Goal: Task Accomplishment & Management: Manage account settings

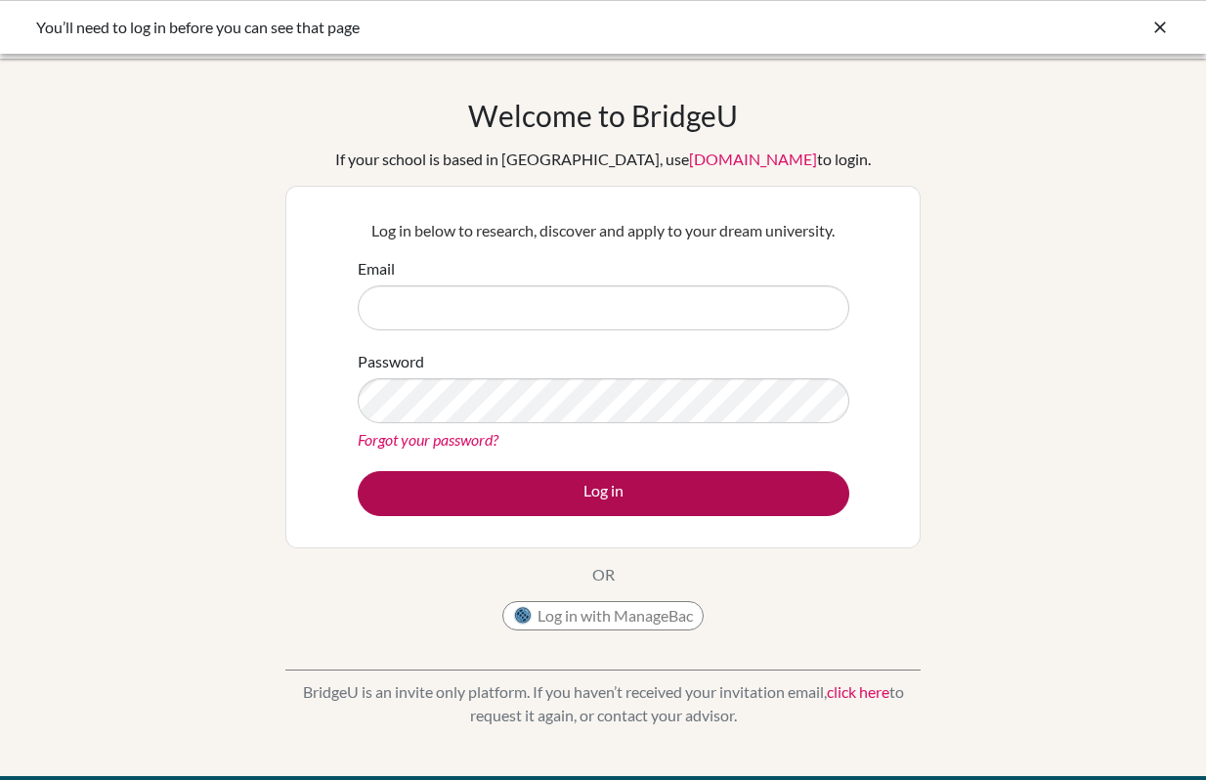
type input "[PERSON_NAME][EMAIL_ADDRESS][PERSON_NAME][DOMAIN_NAME]"
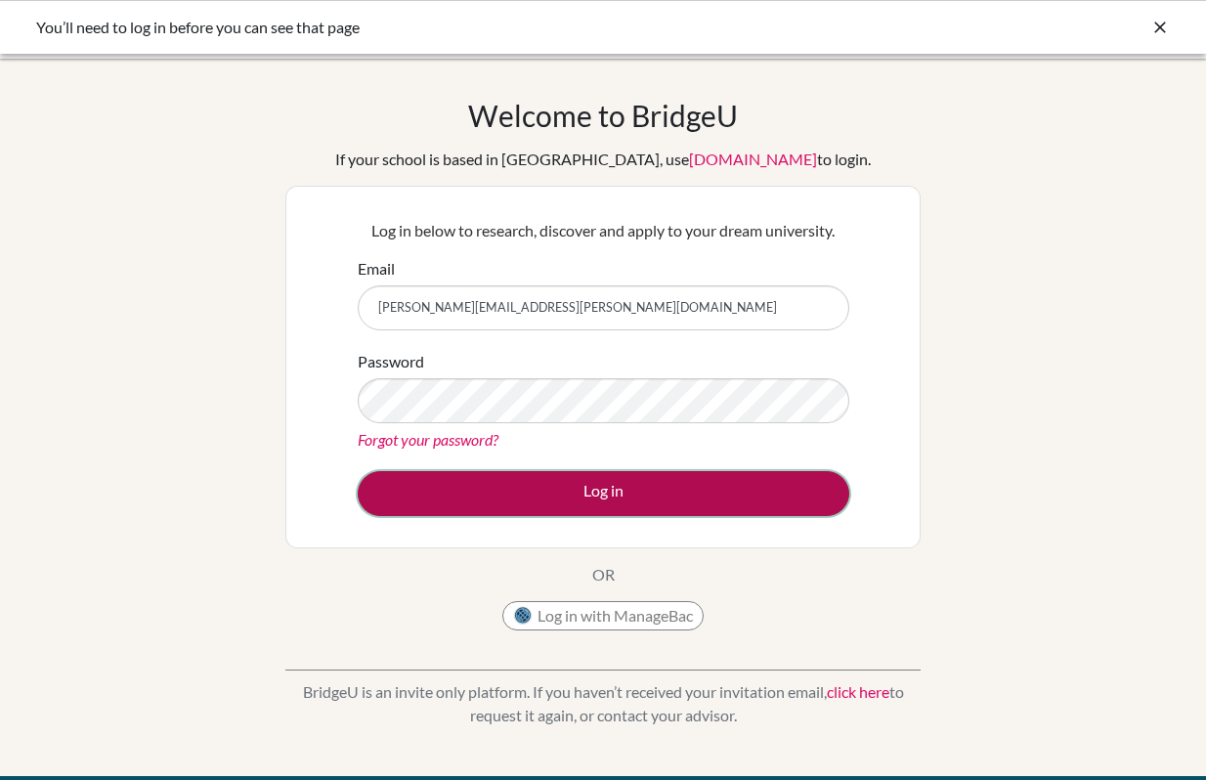
click at [623, 500] on button "Log in" at bounding box center [603, 493] width 491 height 45
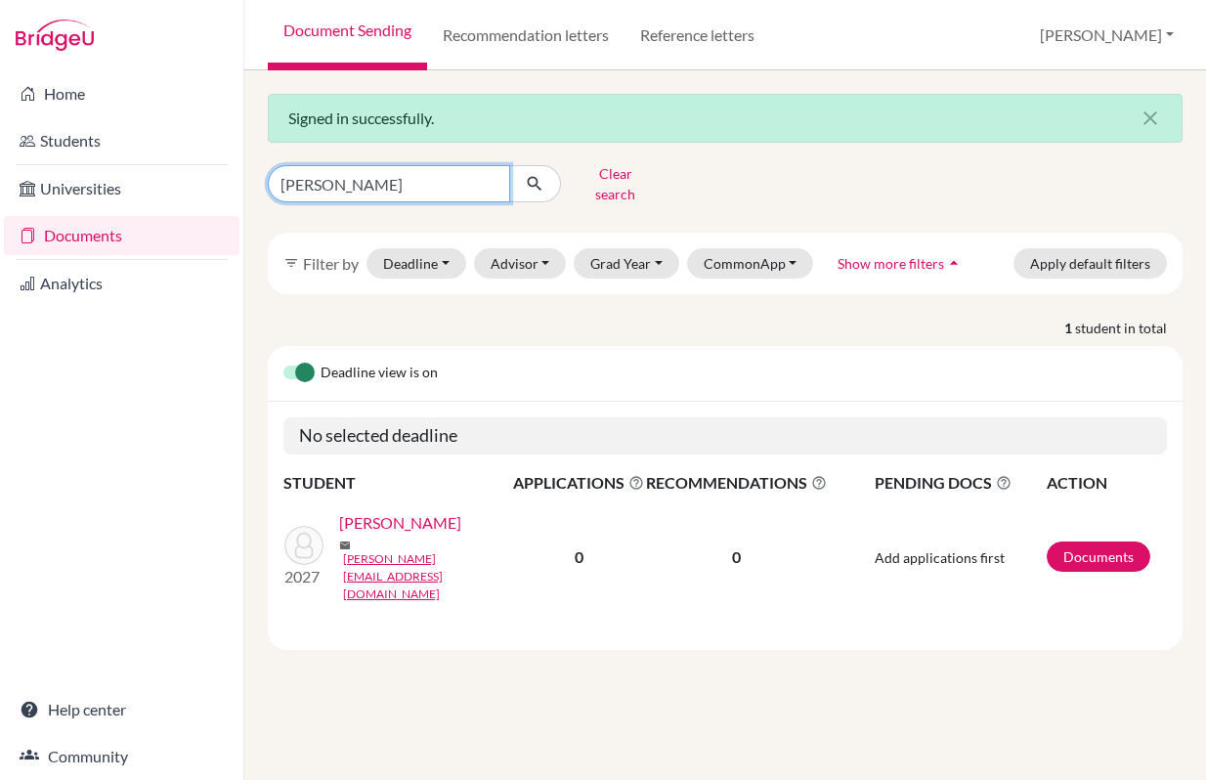
click at [484, 178] on input "burrell" at bounding box center [389, 183] width 242 height 37
click at [354, 27] on link "Document Sending" at bounding box center [347, 35] width 159 height 70
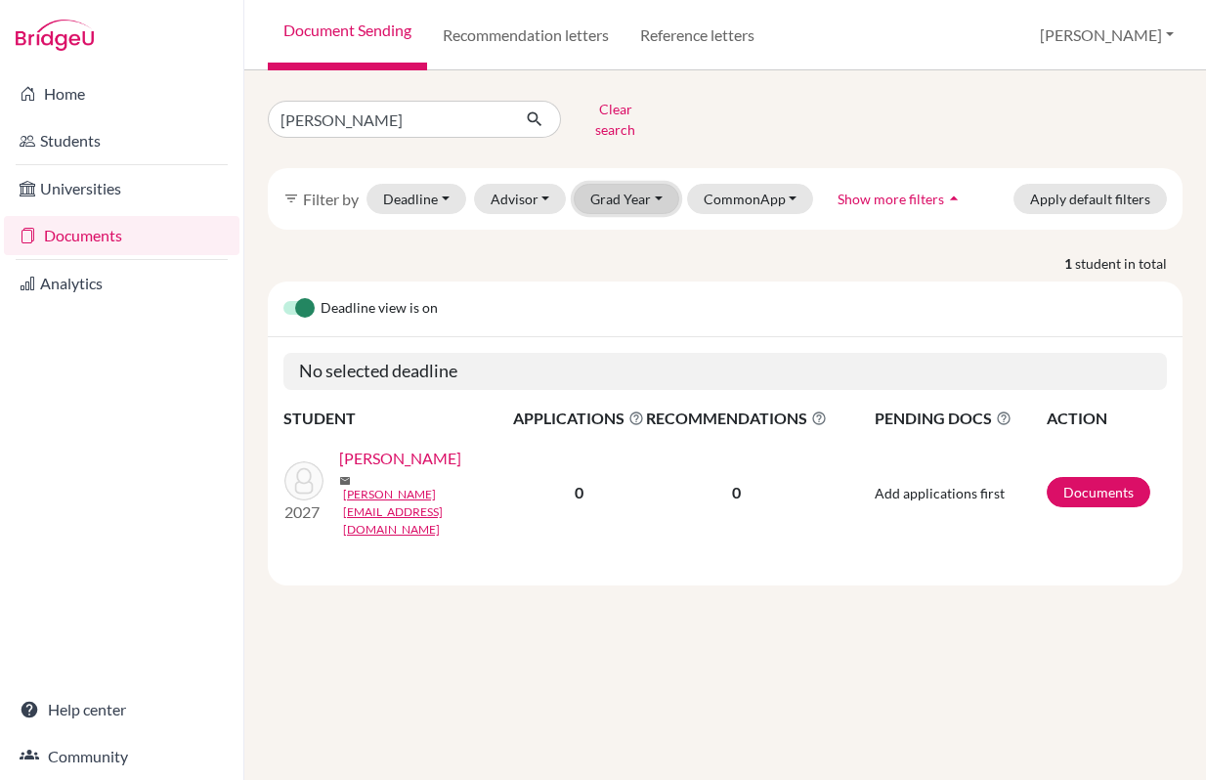
click at [655, 184] on button "Grad Year" at bounding box center [626, 199] width 106 height 30
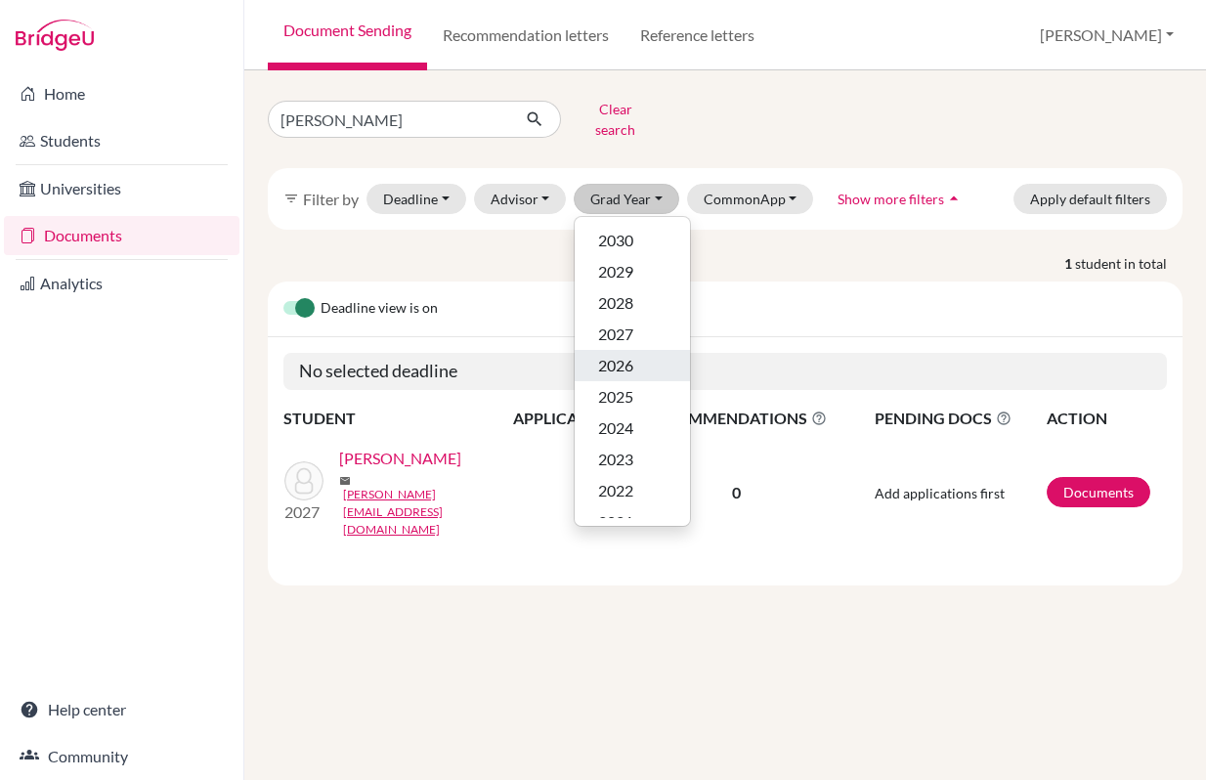
click at [644, 354] on div "2026" at bounding box center [632, 365] width 68 height 23
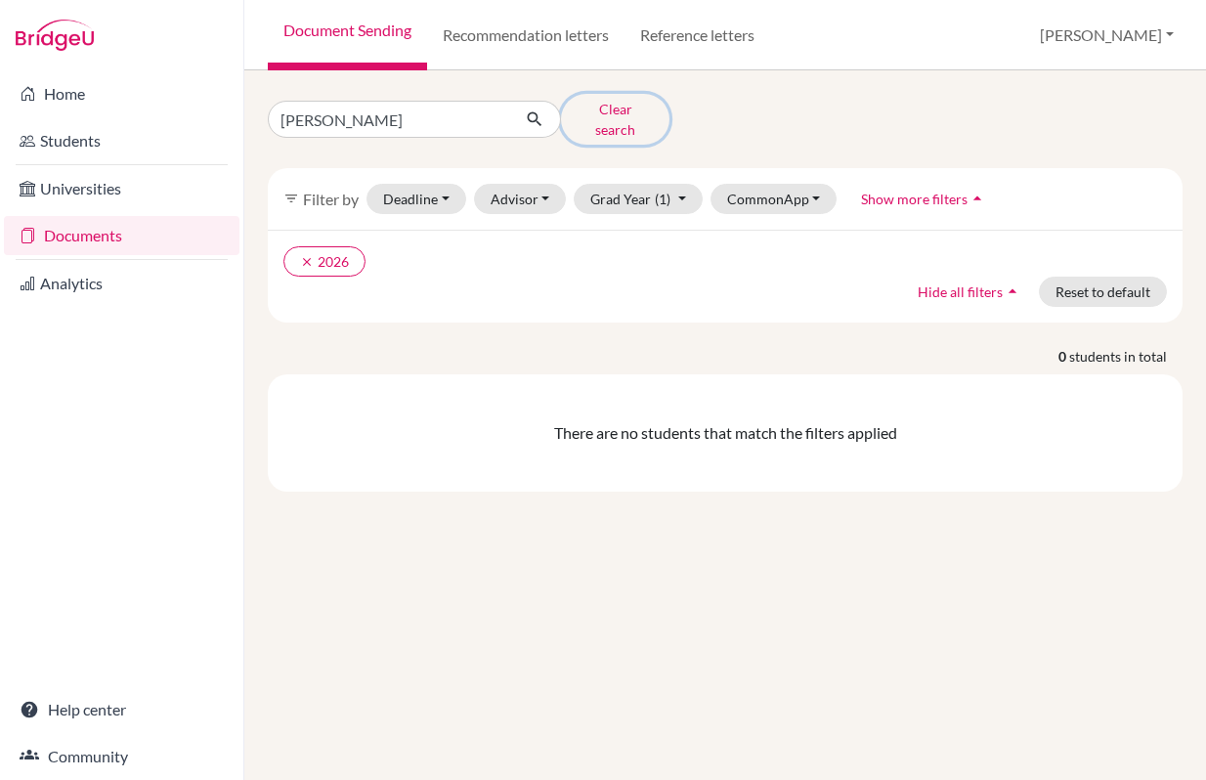
click at [603, 111] on button "Clear search" at bounding box center [615, 119] width 108 height 51
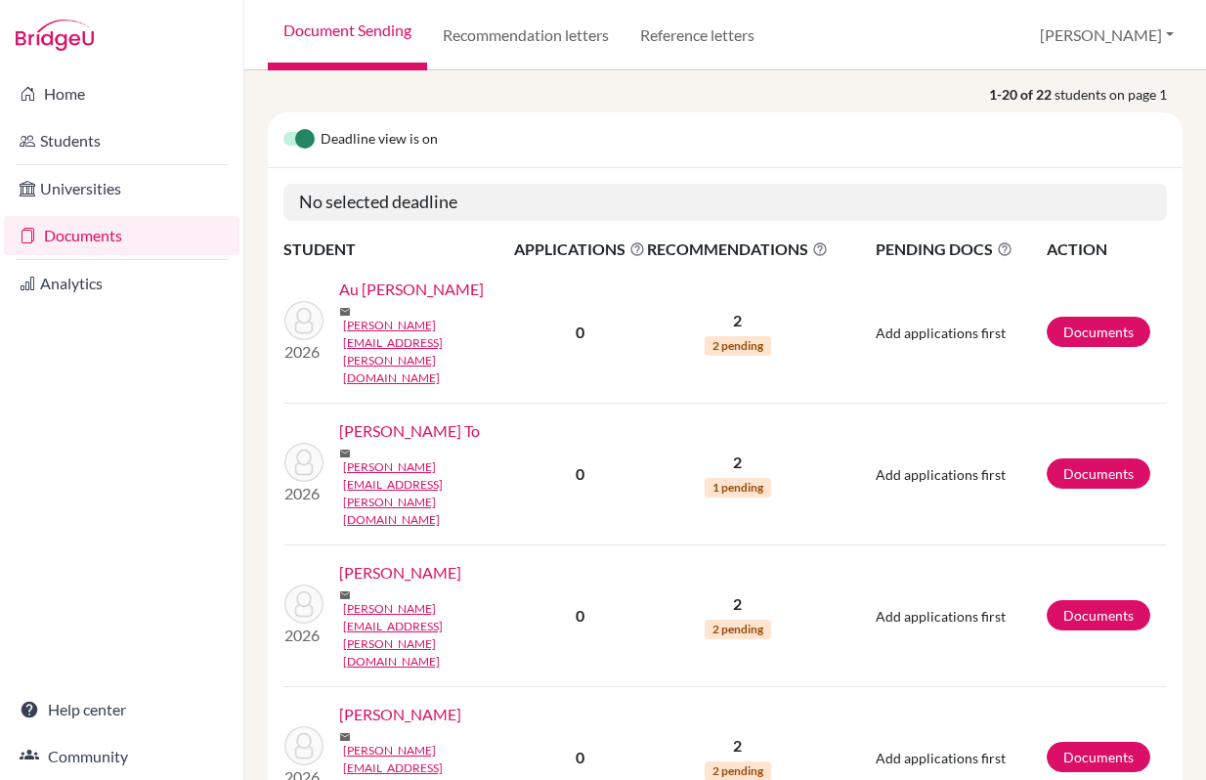
scroll to position [253, 0]
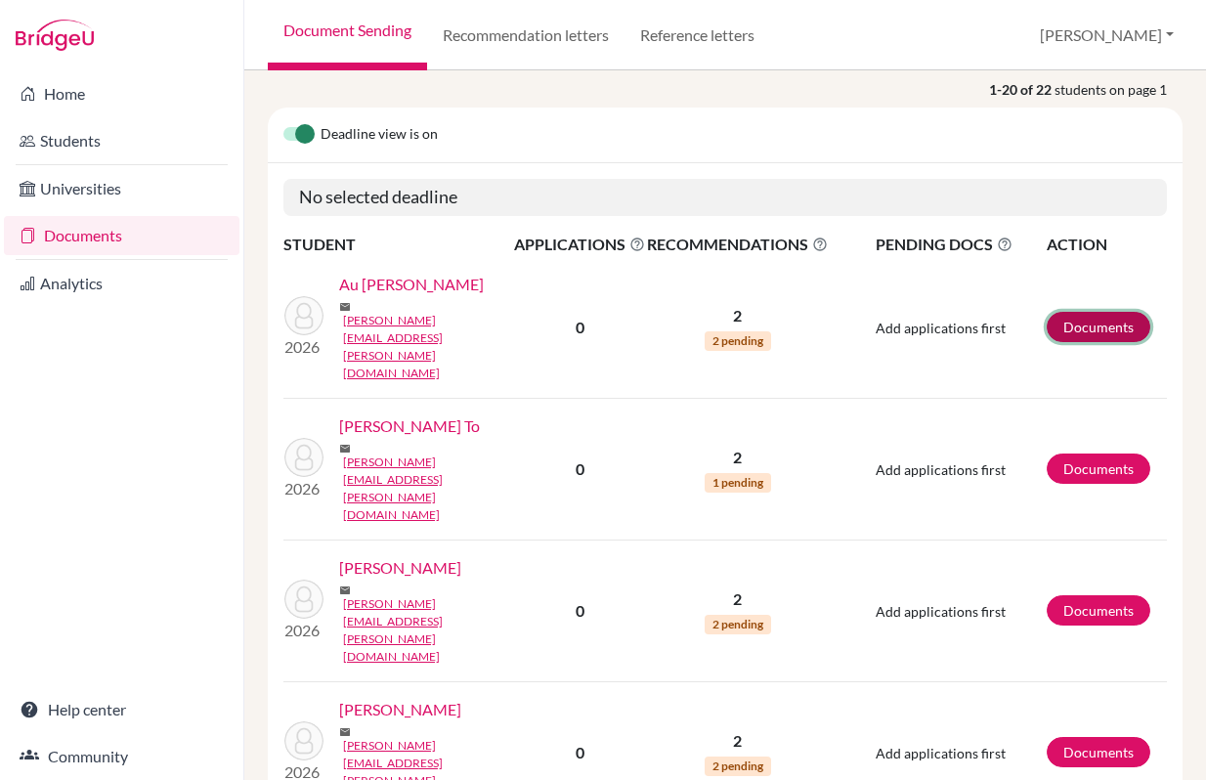
click at [1096, 320] on link "Documents" at bounding box center [1098, 327] width 104 height 30
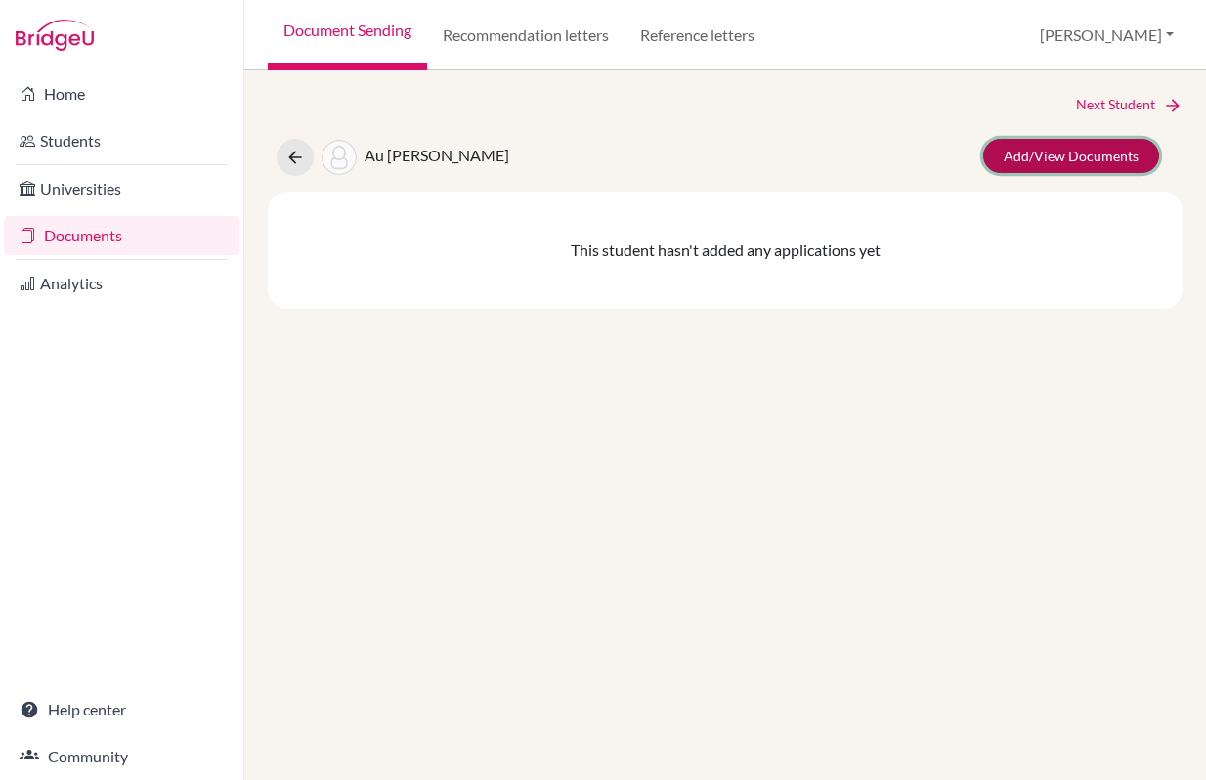
click at [1055, 155] on link "Add/View Documents" at bounding box center [1071, 156] width 176 height 34
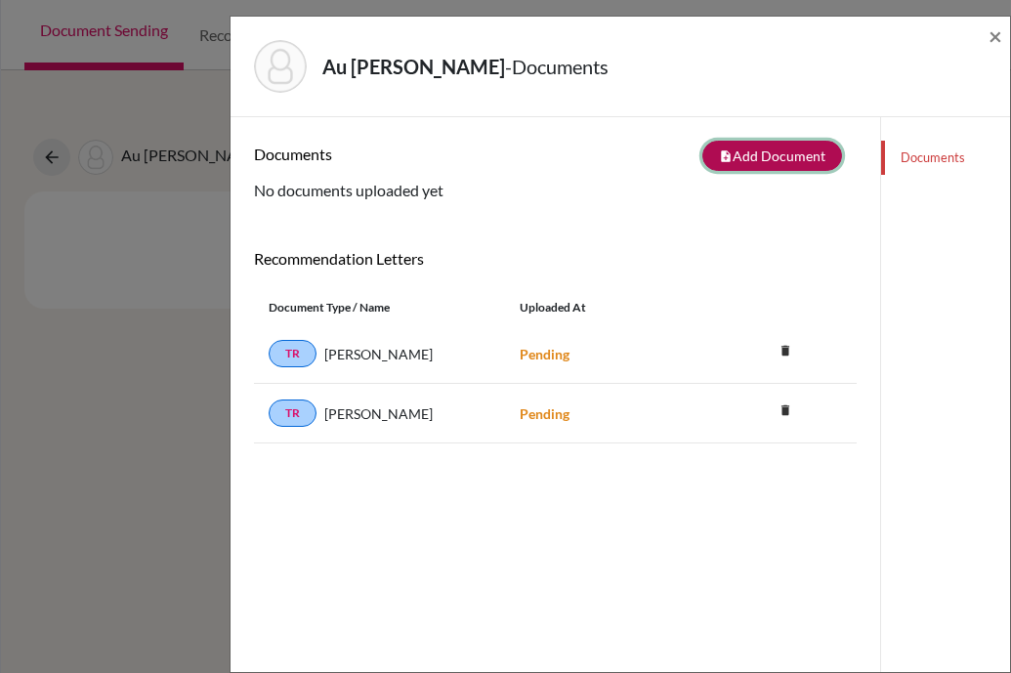
click at [771, 158] on button "note_add Add Document" at bounding box center [772, 156] width 140 height 30
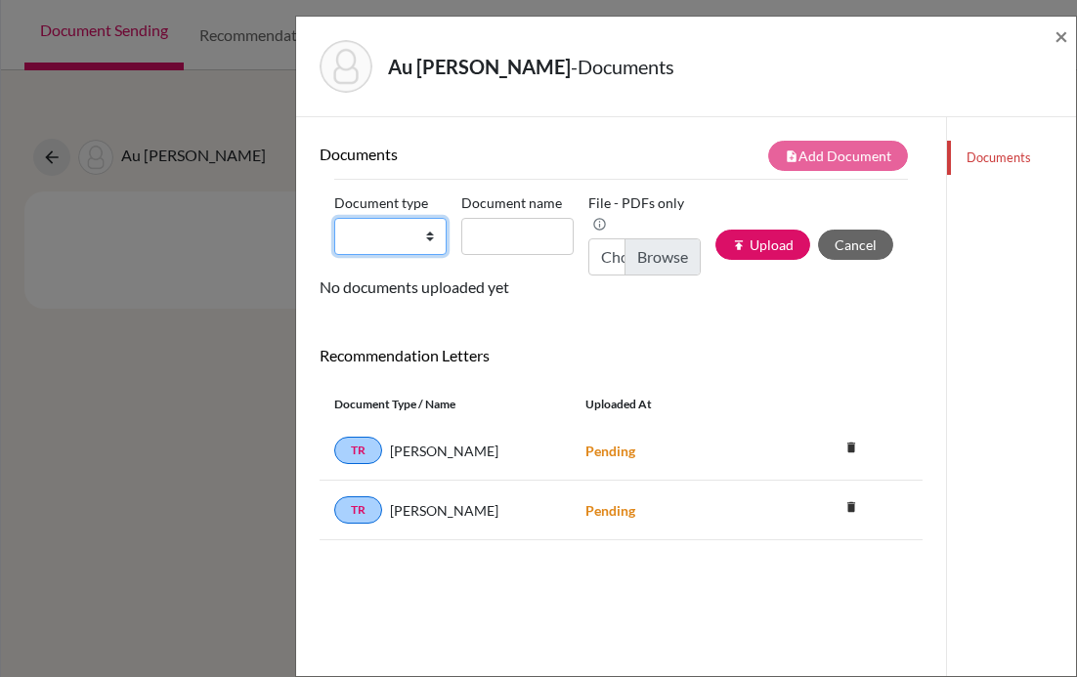
click at [431, 233] on select "Change explanation for Common App reports Counselor recommendation Internationa…" at bounding box center [390, 236] width 112 height 37
select select "2"
click at [334, 218] on select "Change explanation for Common App reports Counselor recommendation Internationa…" at bounding box center [390, 236] width 112 height 37
click at [500, 236] on input "Document name" at bounding box center [517, 236] width 112 height 37
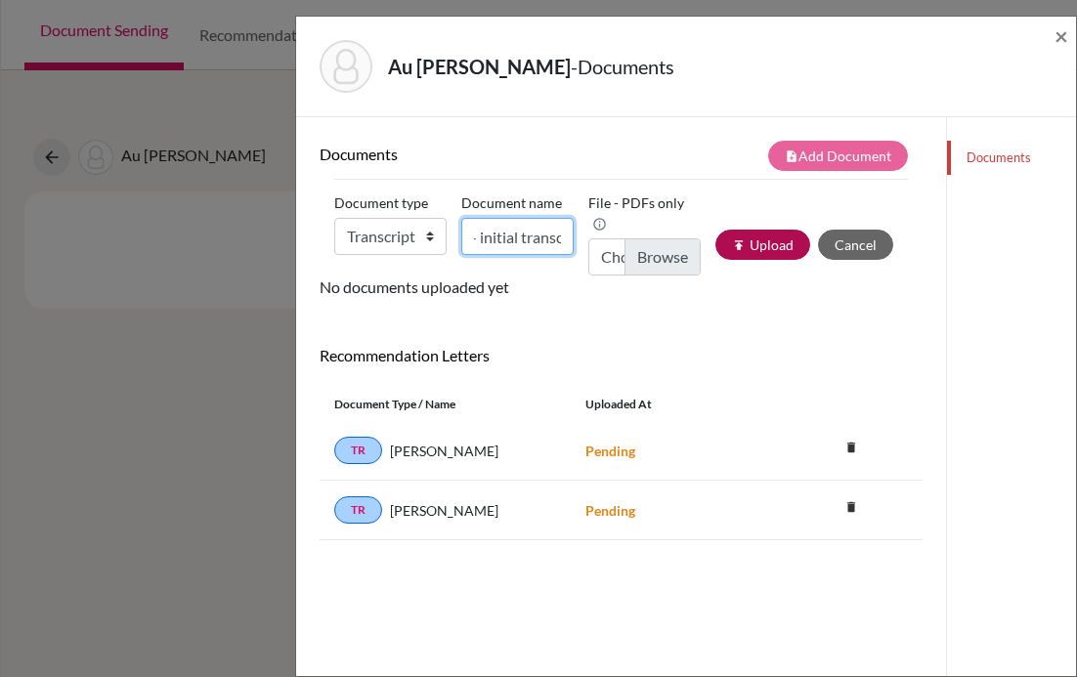
type input "Au Yeung, Jayson - initial transcript"
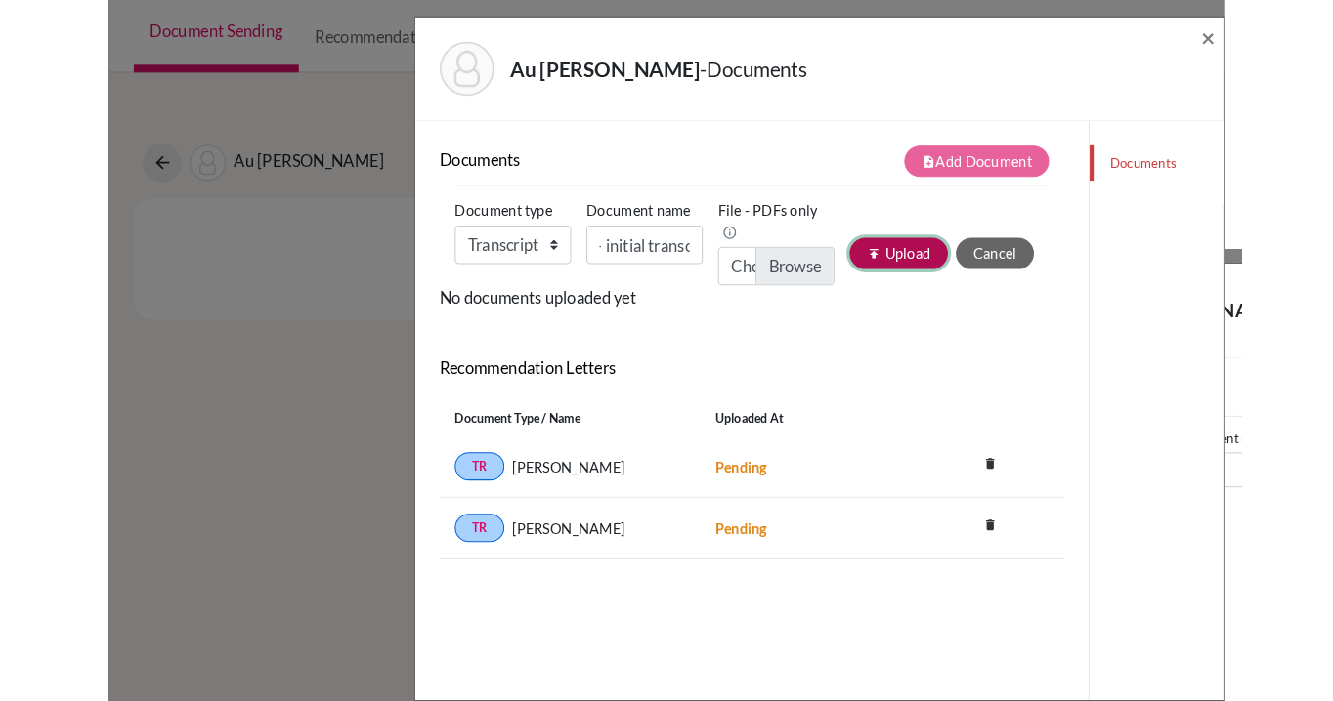
scroll to position [0, 0]
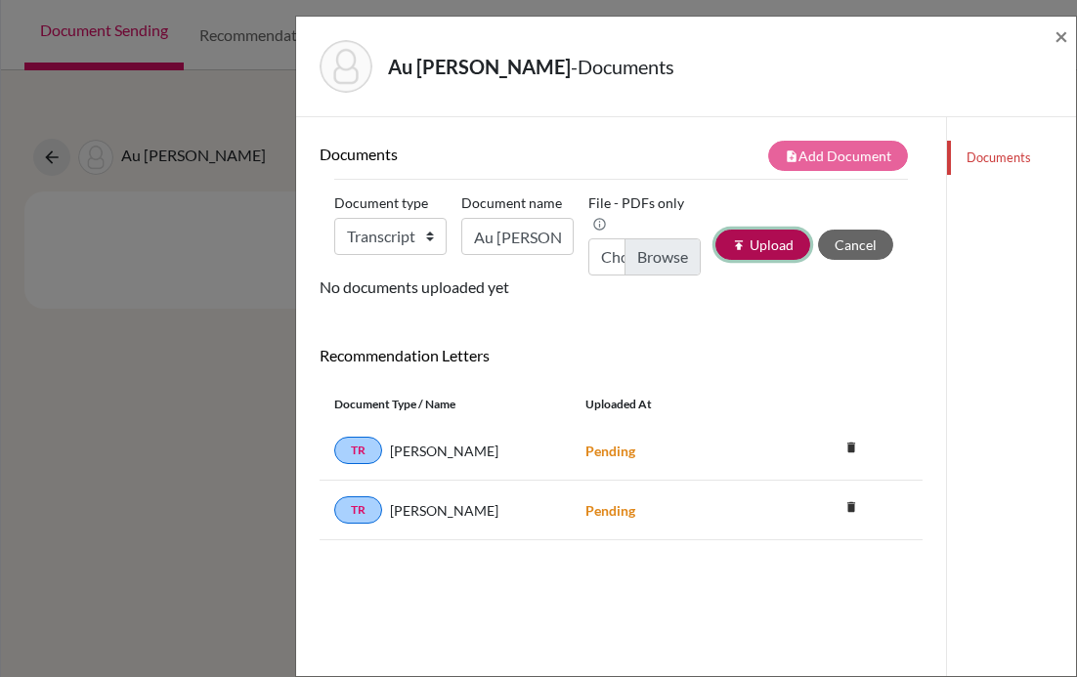
click at [758, 242] on button "publish Upload" at bounding box center [762, 245] width 95 height 30
click at [650, 238] on input "Choose file" at bounding box center [644, 256] width 112 height 37
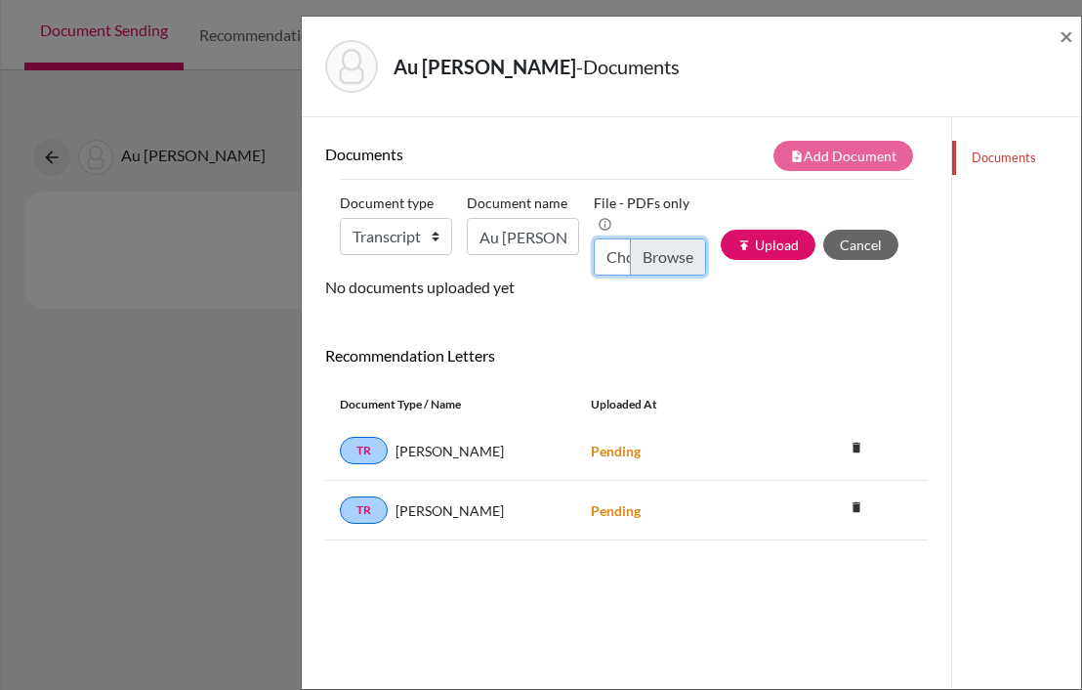
type input "C:\fakepath\Au Yueng, Jayson - HKA initial transcript.pdf"
click at [1075, 680] on div "Documents" at bounding box center [1017, 462] width 130 height 690
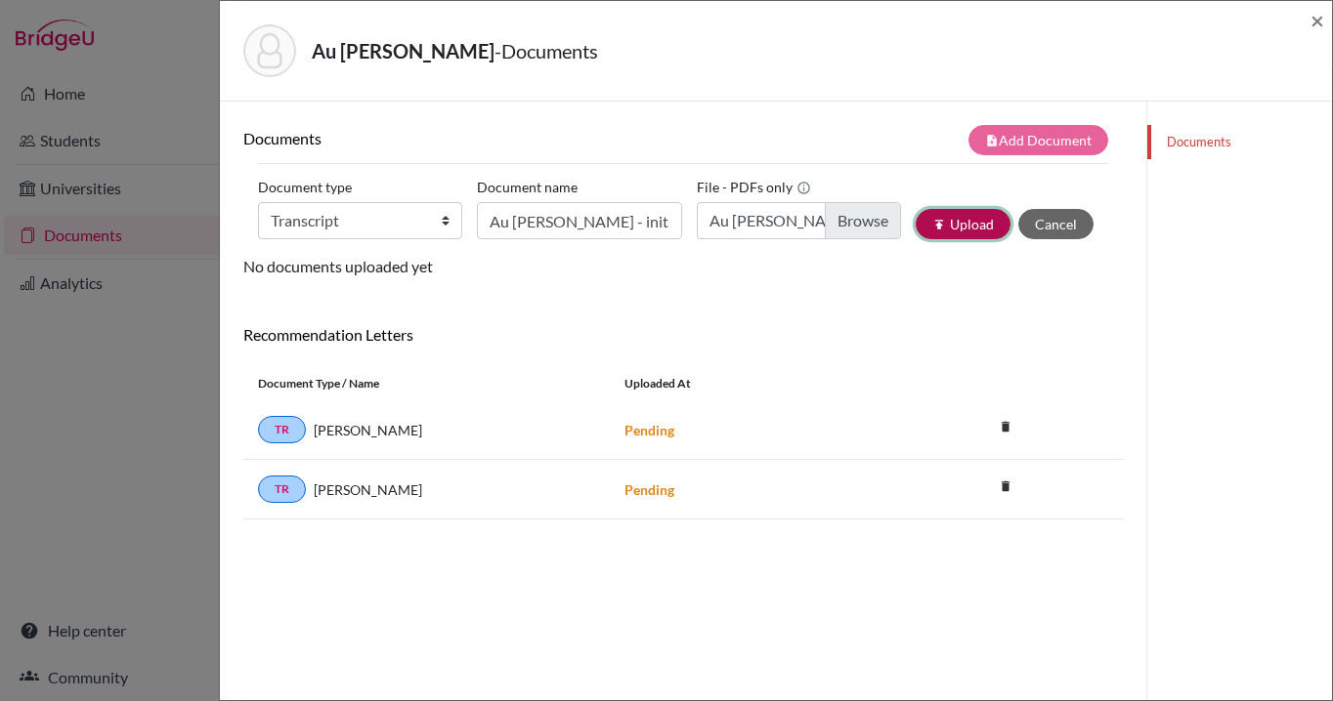
click at [961, 229] on button "publish Upload" at bounding box center [962, 224] width 95 height 30
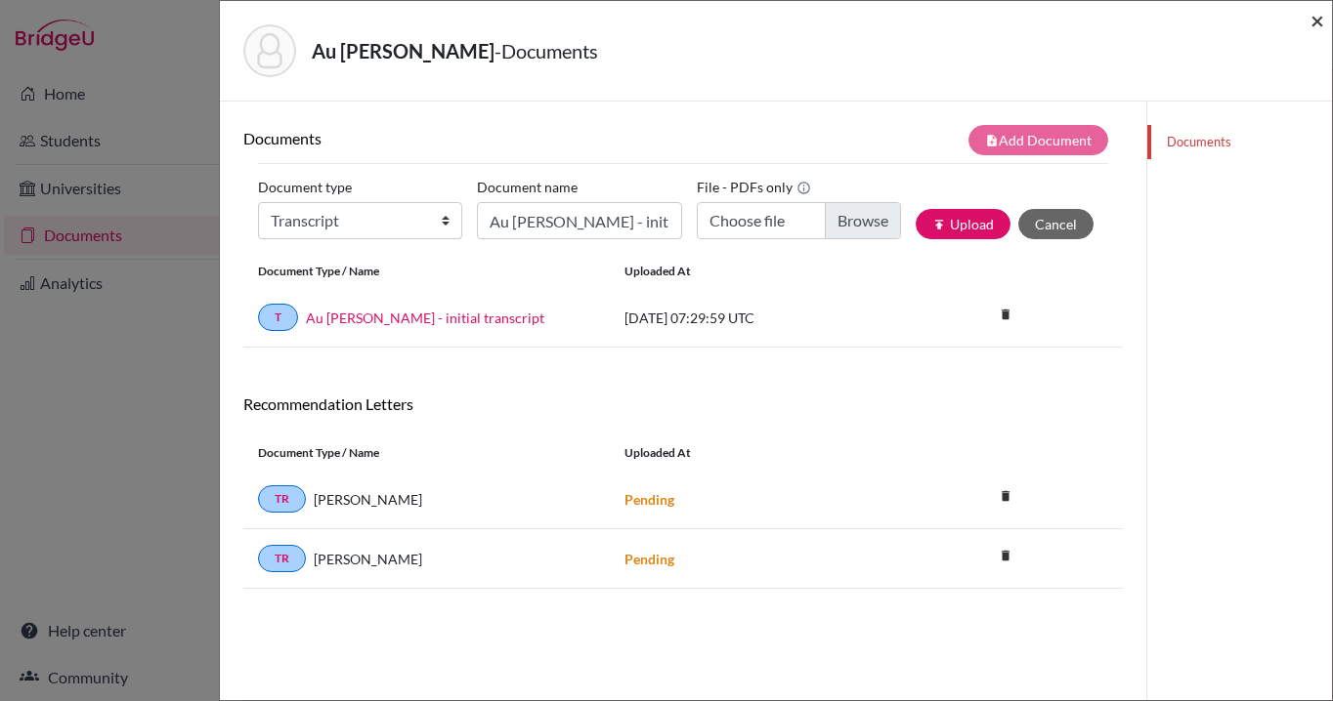
click at [1205, 21] on span "×" at bounding box center [1317, 20] width 14 height 28
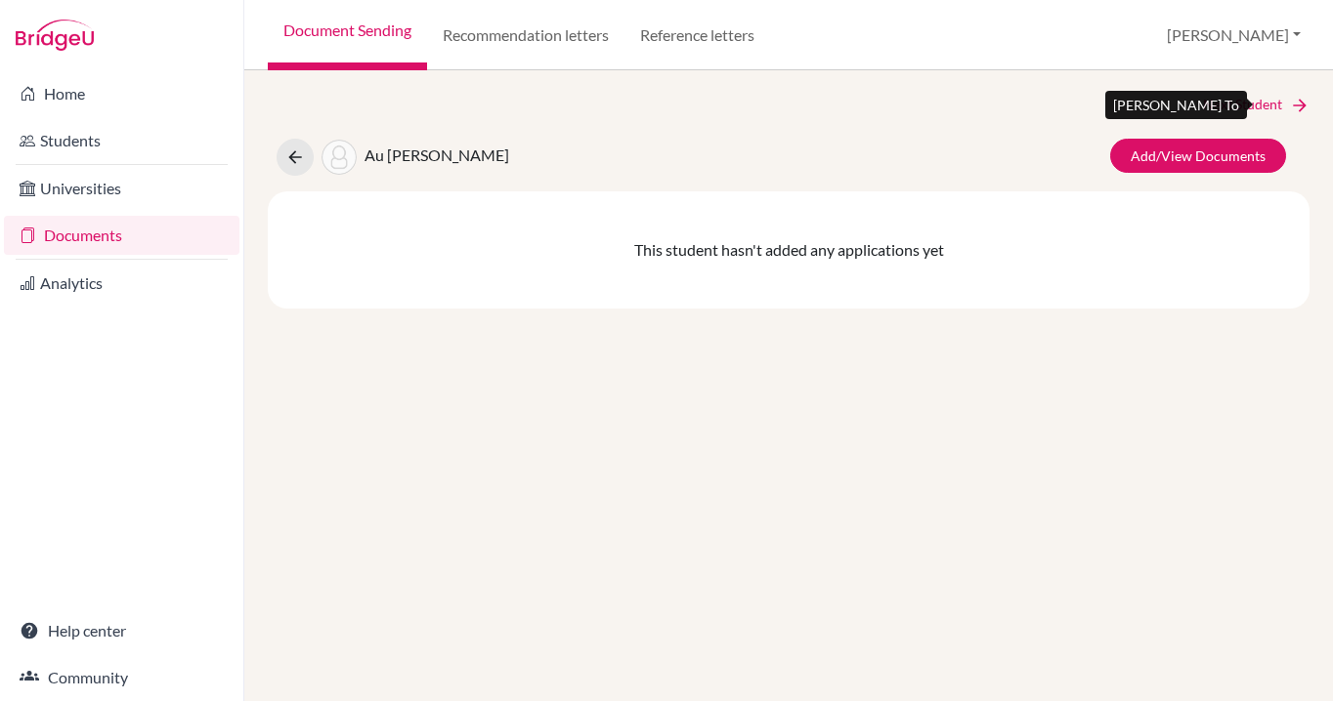
click at [1205, 100] on link "Next Student" at bounding box center [1256, 104] width 106 height 21
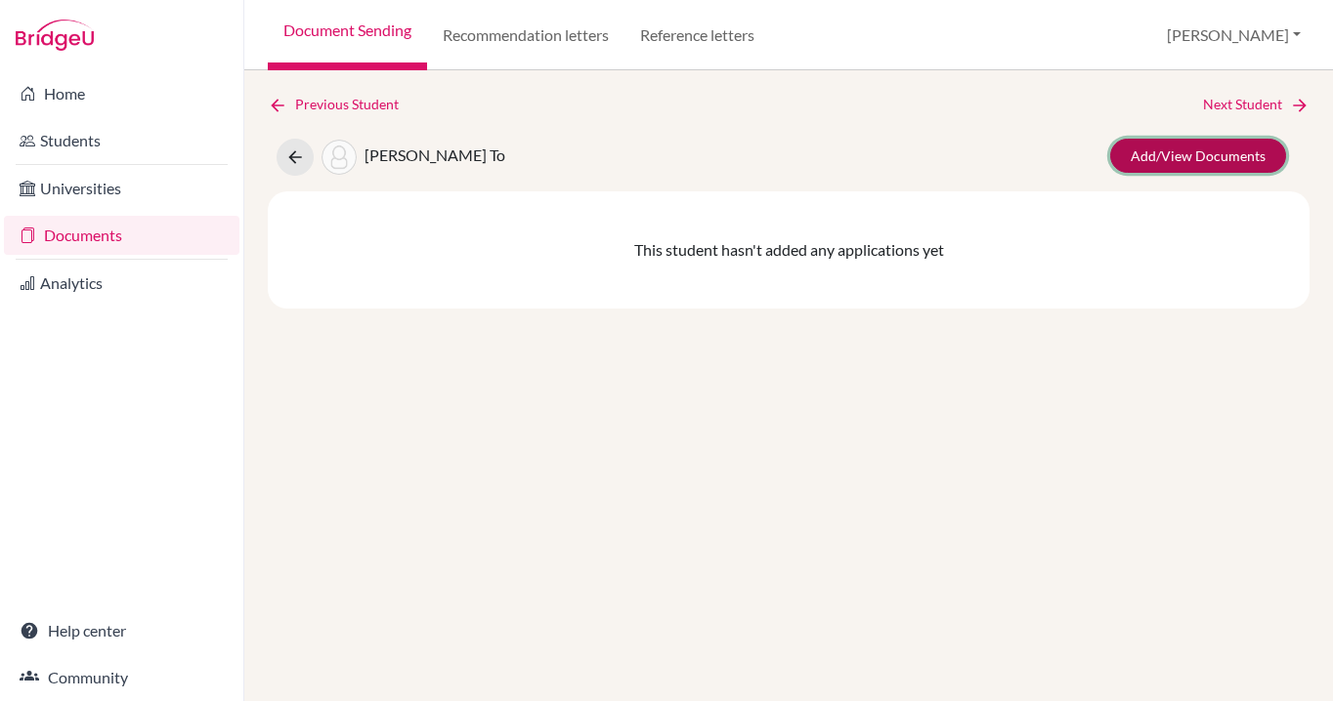
click at [1178, 151] on link "Add/View Documents" at bounding box center [1198, 156] width 176 height 34
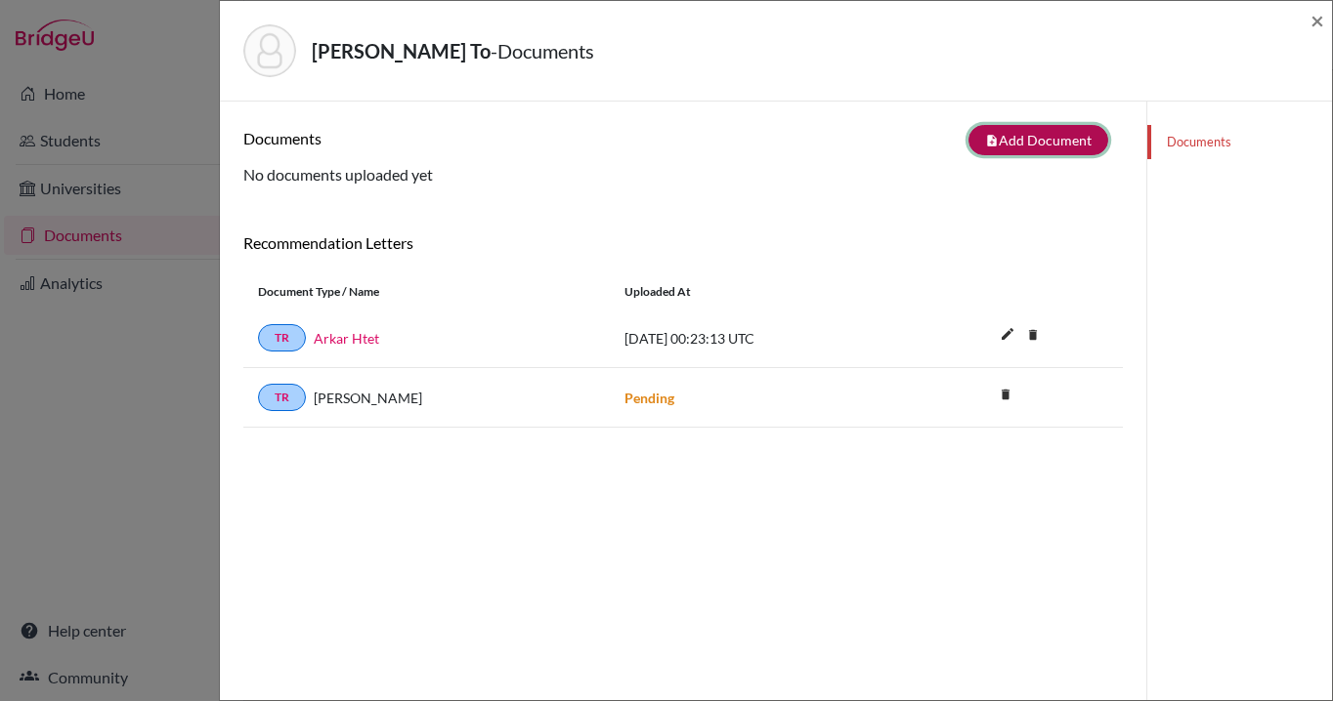
click at [1057, 141] on button "note_add Add Document" at bounding box center [1038, 140] width 140 height 30
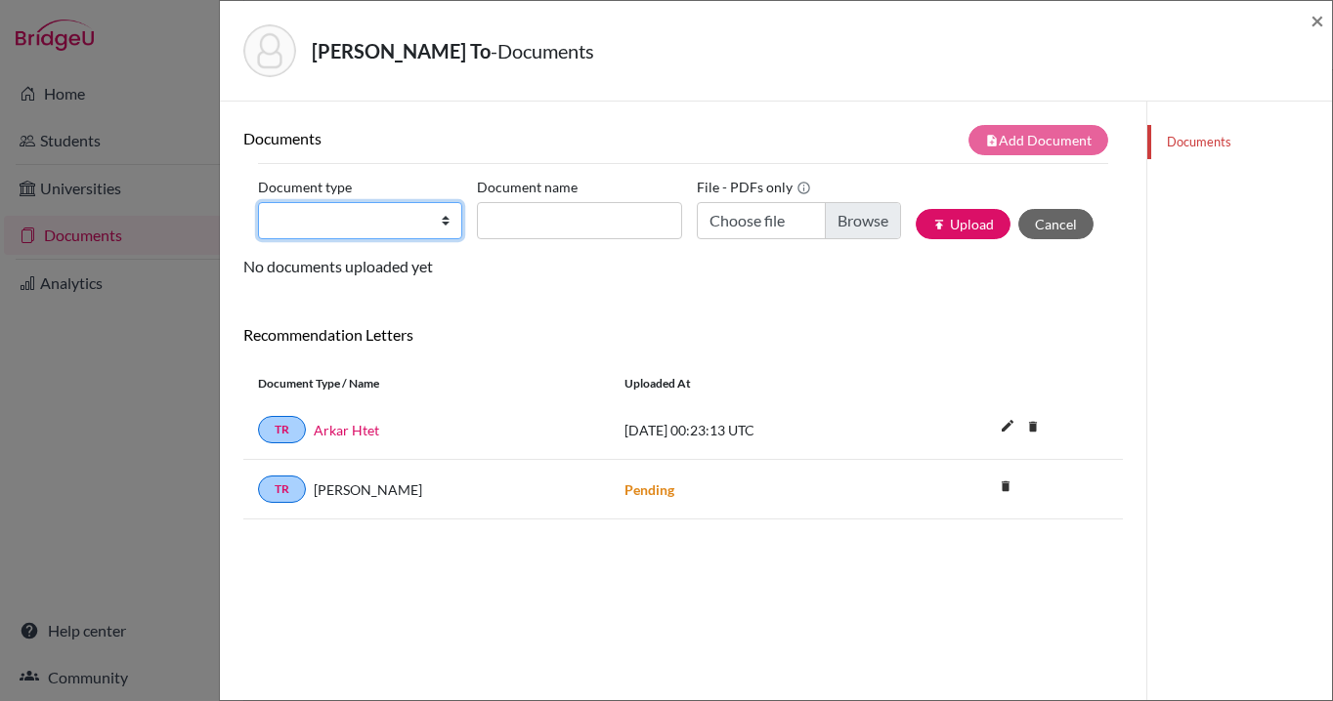
click at [446, 229] on select "Change explanation for Common App reports Counselor recommendation Internationa…" at bounding box center [360, 220] width 204 height 37
click at [445, 221] on select "Change explanation for Common App reports Counselor recommendation Internationa…" at bounding box center [360, 220] width 204 height 37
select select "2"
click at [258, 202] on select "Change explanation for Common App reports Counselor recommendation Internationa…" at bounding box center [360, 220] width 204 height 37
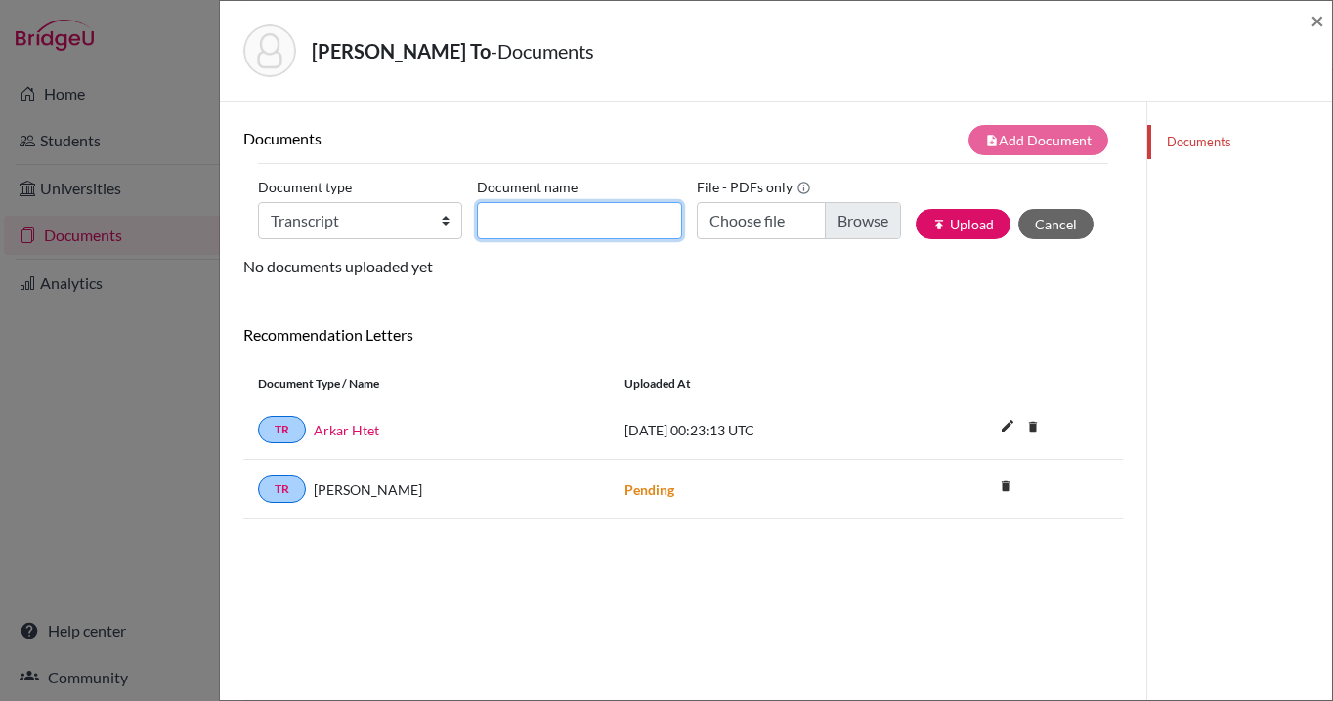
click at [552, 224] on input "Document name" at bounding box center [579, 220] width 204 height 37
type input "Chan, Kin To - initial transcript"
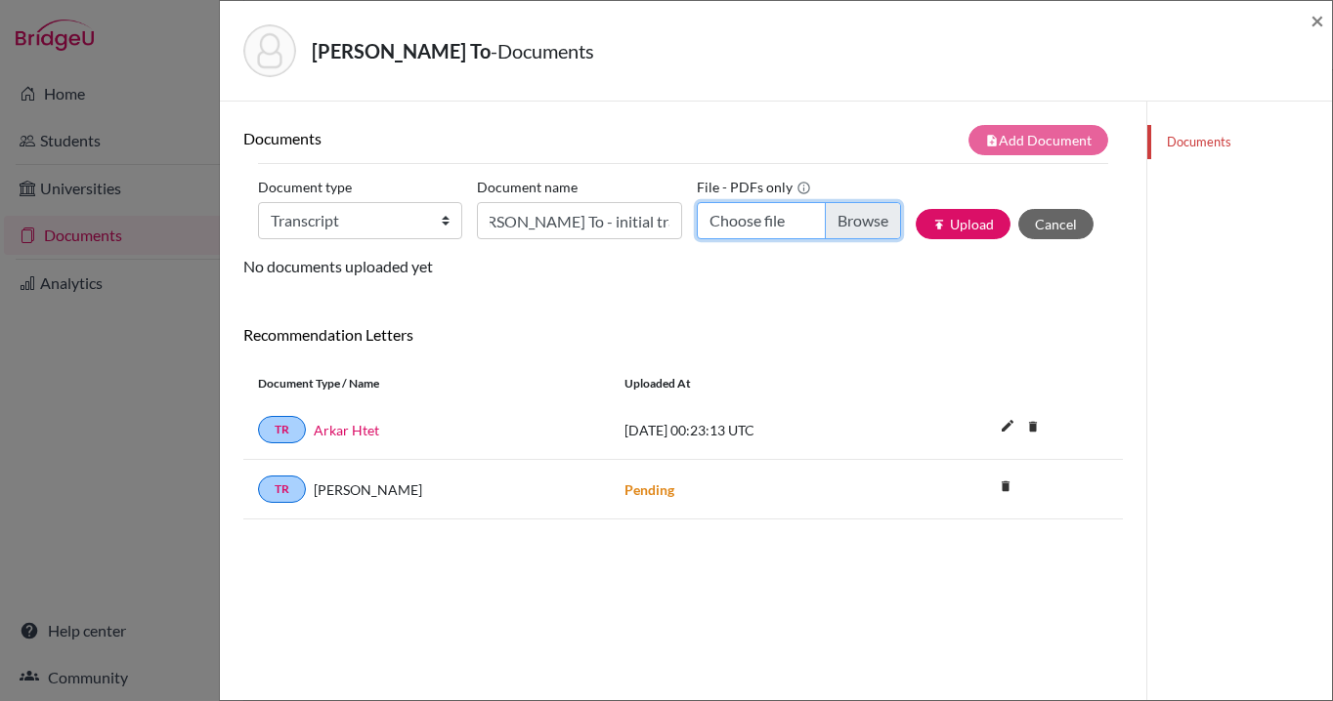
scroll to position [0, 0]
click at [849, 219] on input "Choose file" at bounding box center [799, 220] width 204 height 37
type input "C:\fakepath\Chan, Kin To - HKA initial transcript.pdf"
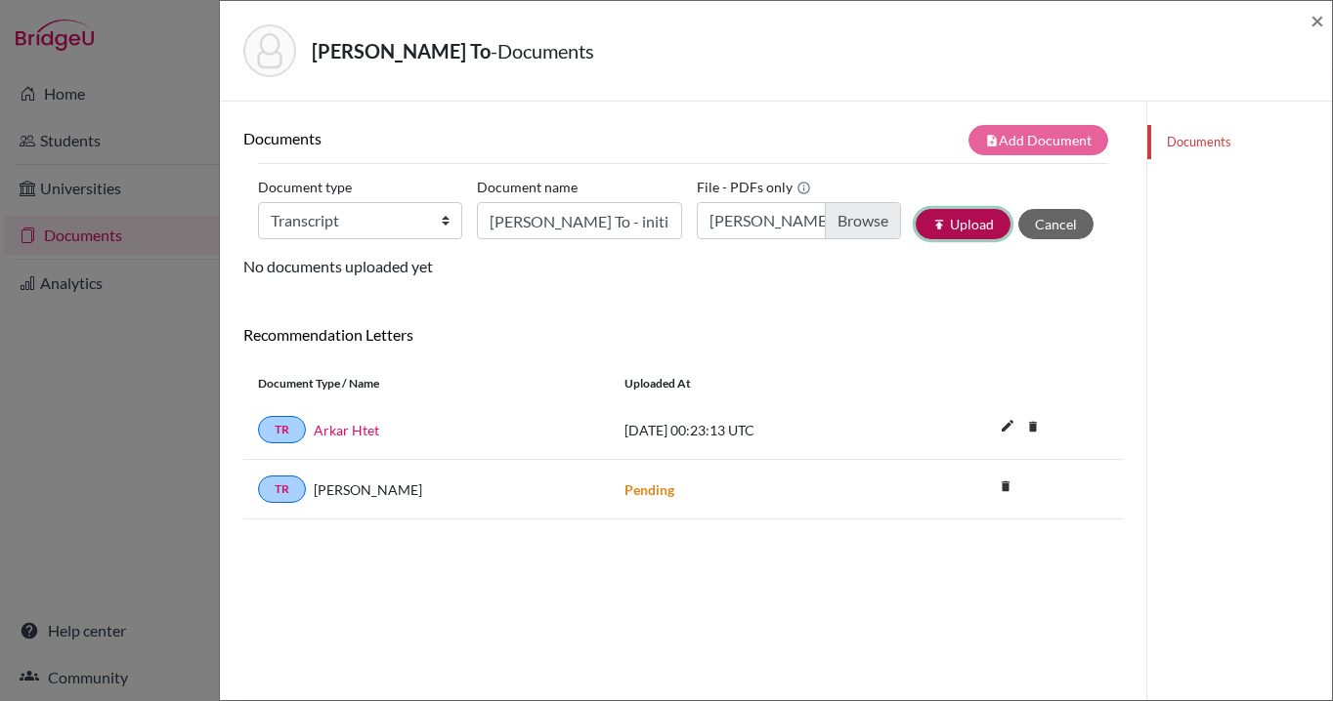
click at [978, 220] on button "publish Upload" at bounding box center [962, 224] width 95 height 30
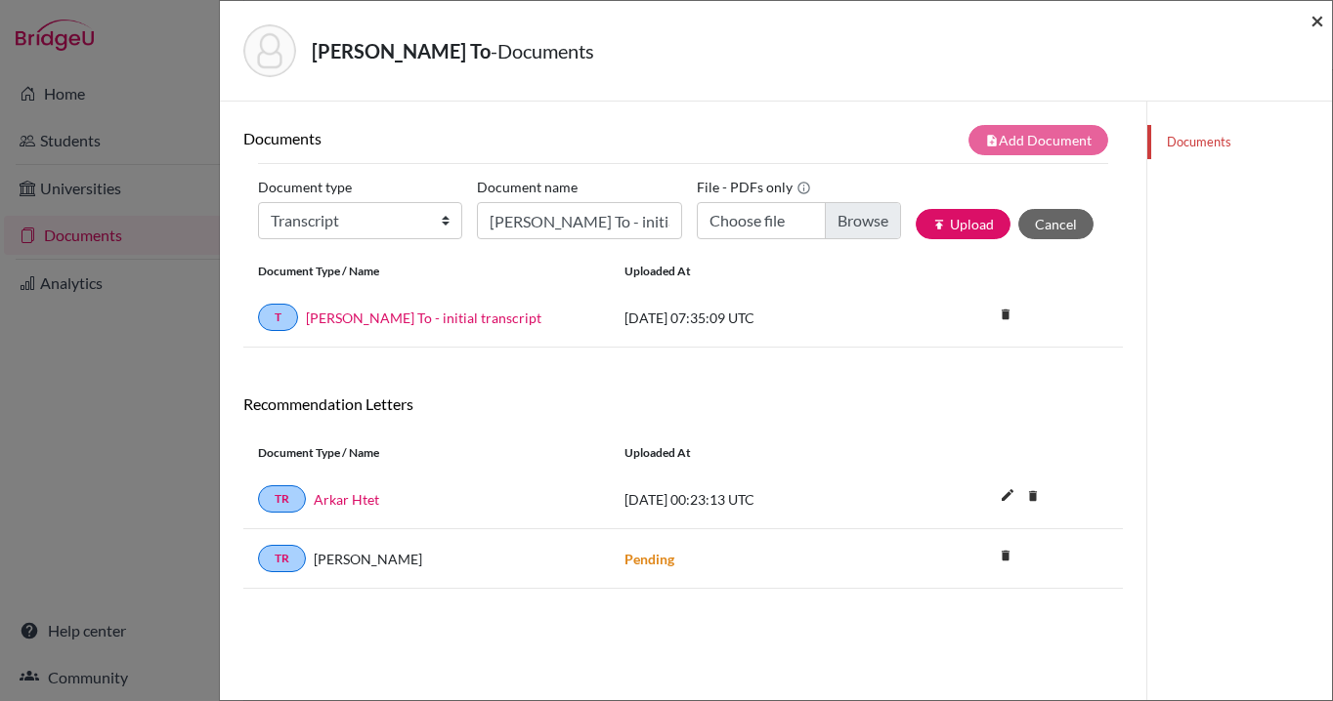
click at [1205, 21] on span "×" at bounding box center [1317, 20] width 14 height 28
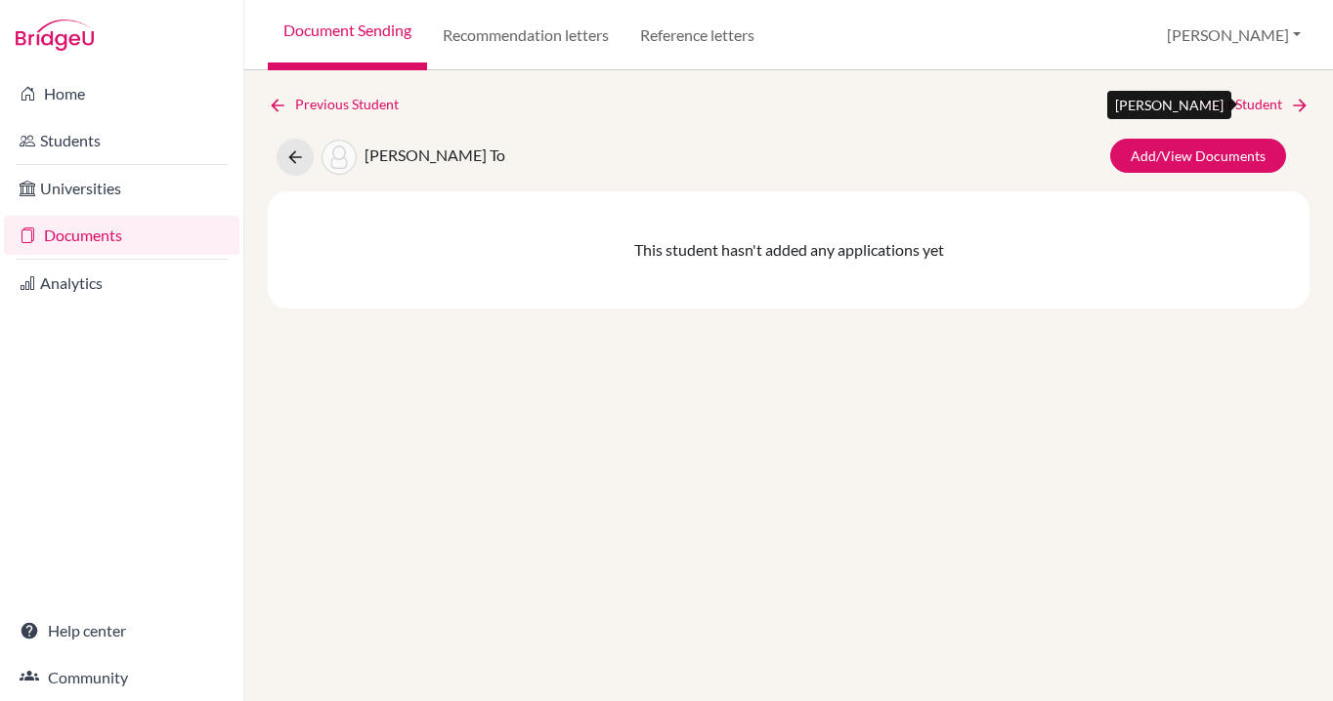
click at [1205, 105] on link "Next Student" at bounding box center [1256, 104] width 106 height 21
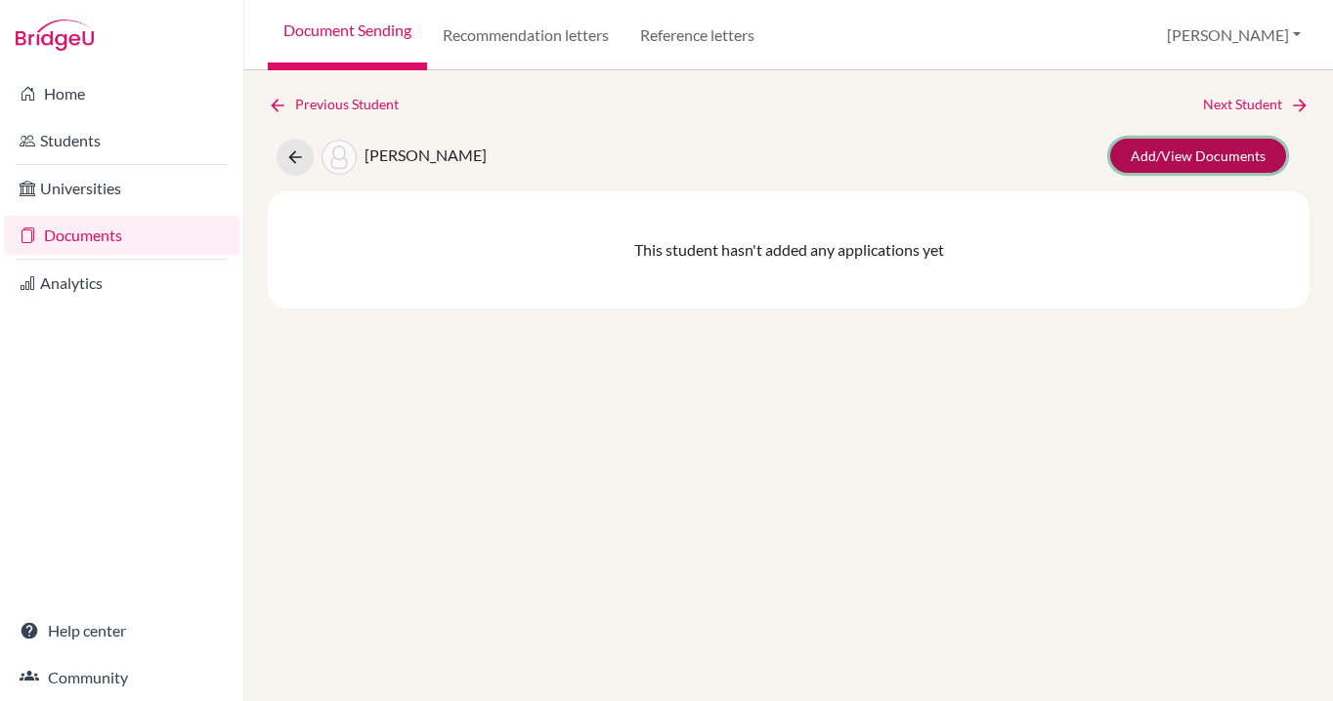
click at [1184, 155] on link "Add/View Documents" at bounding box center [1198, 156] width 176 height 34
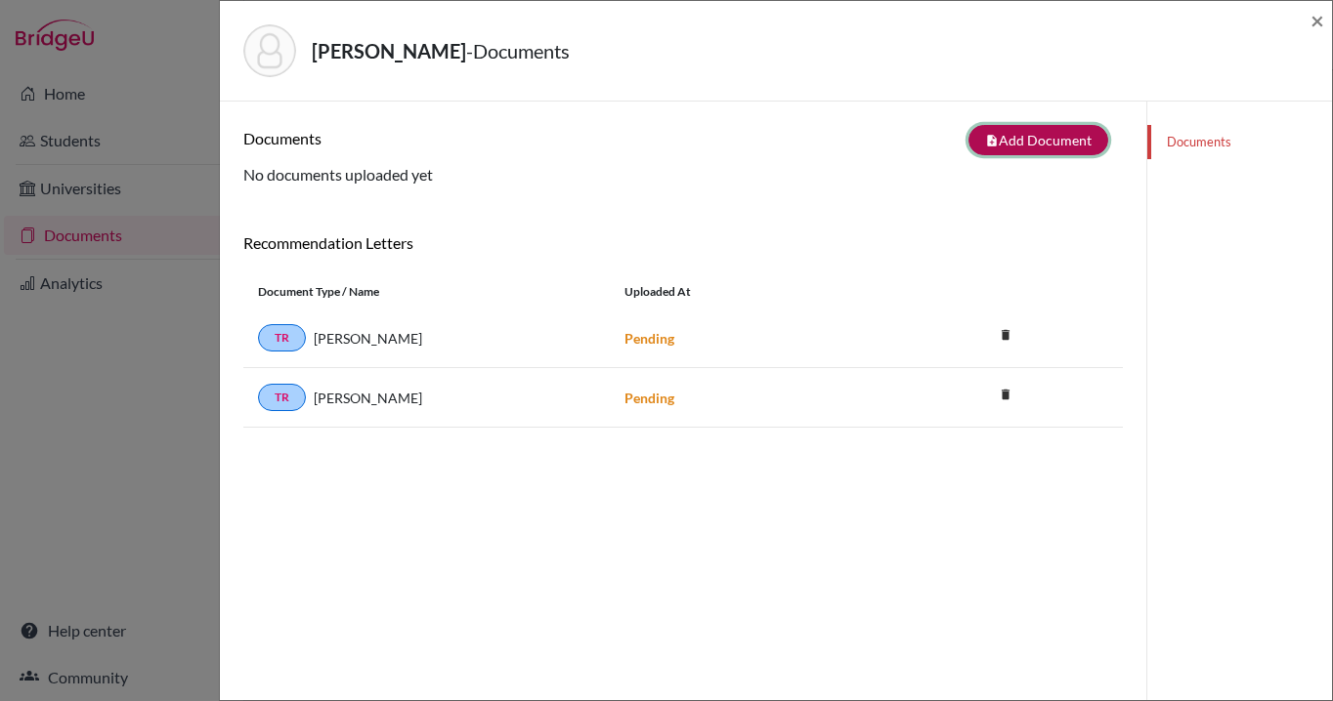
click at [1039, 133] on button "note_add Add Document" at bounding box center [1038, 140] width 140 height 30
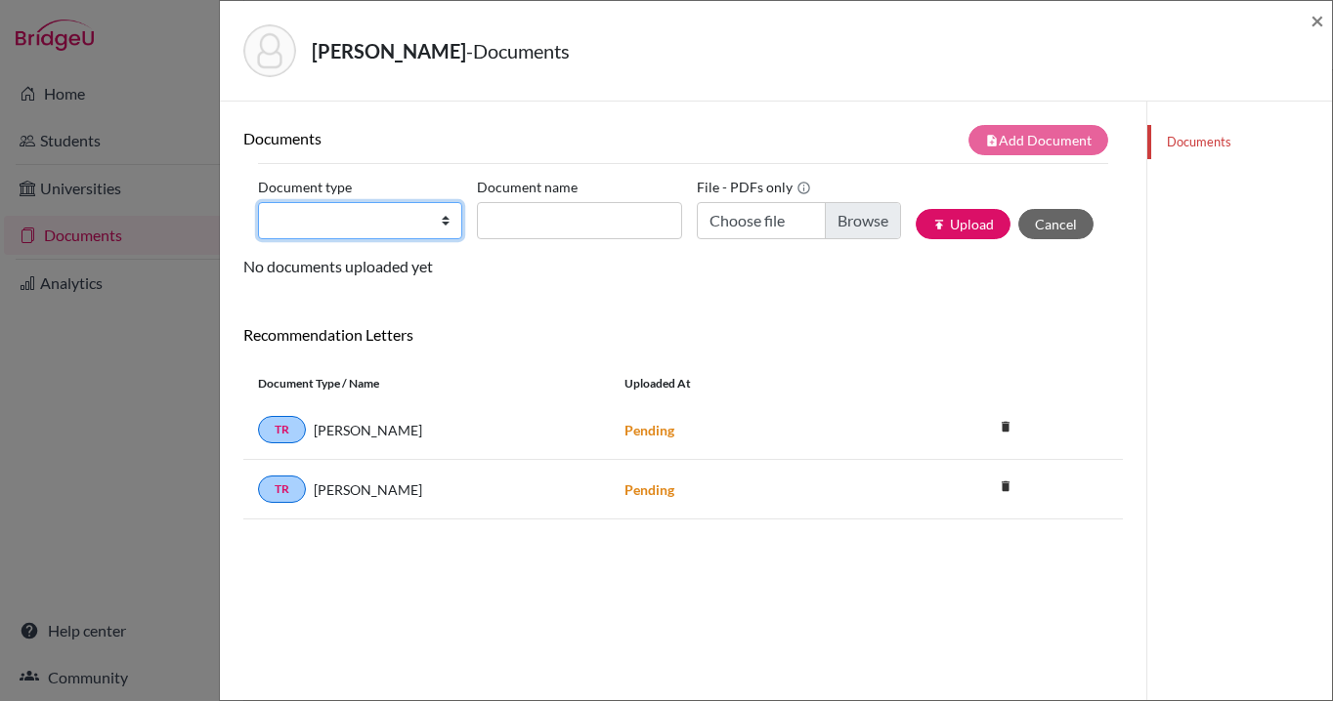
click at [446, 219] on select "Change explanation for Common App reports Counselor recommendation Internationa…" at bounding box center [360, 220] width 204 height 37
select select "2"
click at [258, 202] on select "Change explanation for Common App reports Counselor recommendation Internationa…" at bounding box center [360, 220] width 204 height 37
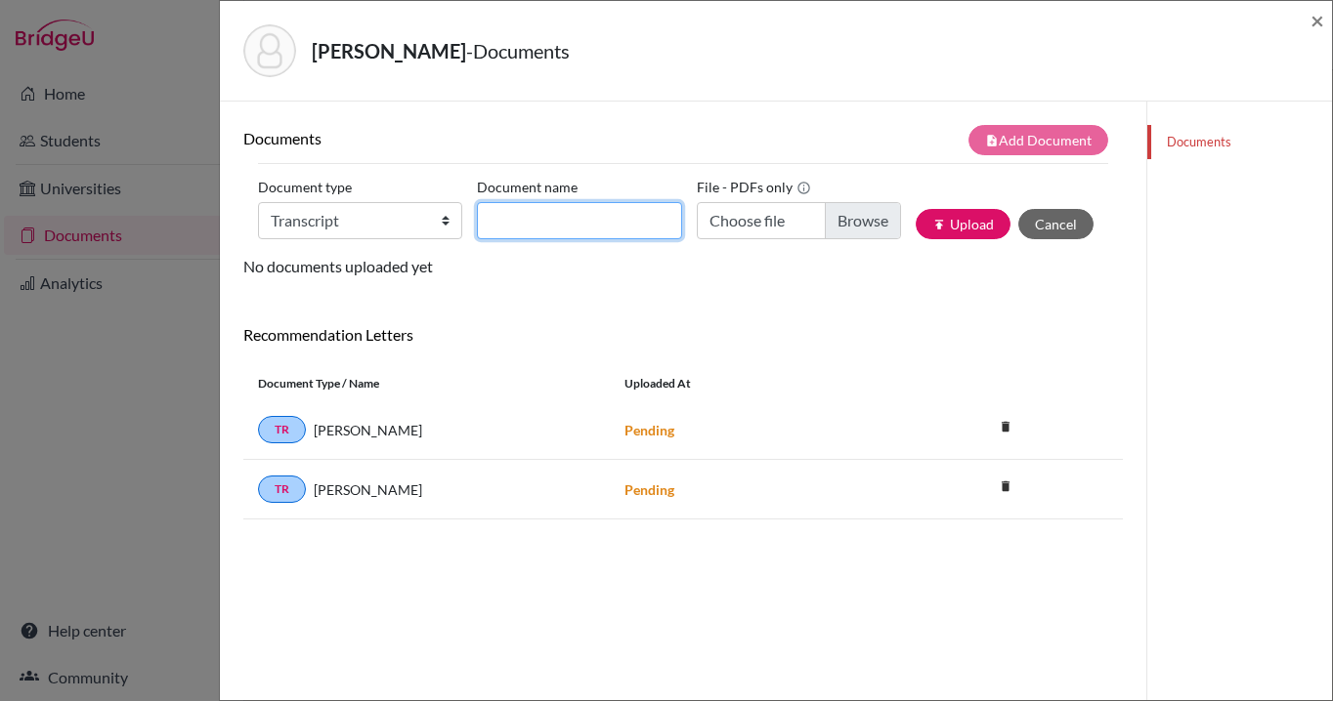
click at [651, 230] on input "Document name" at bounding box center [579, 220] width 204 height 37
type input "Chau, Ethan - initial transcript"
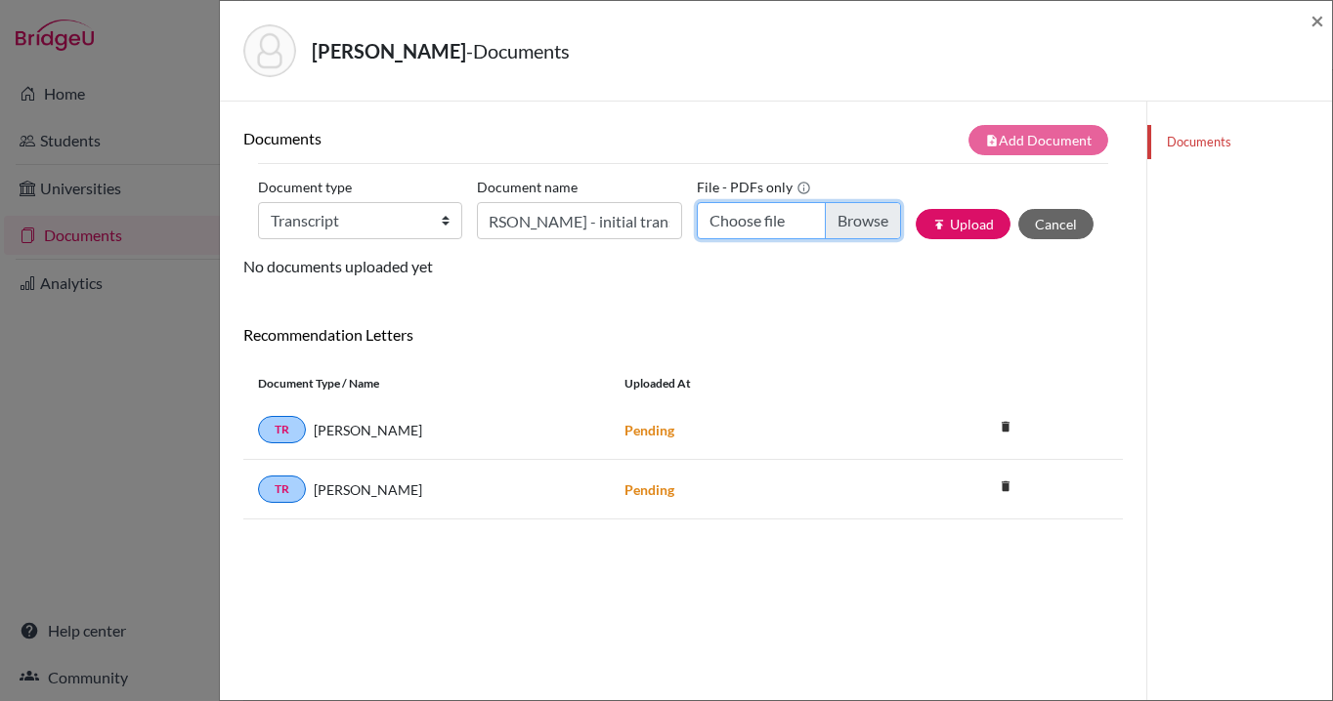
scroll to position [0, 0]
click at [869, 222] on input "Choose file" at bounding box center [799, 220] width 204 height 37
type input "C:\fakepath\Chau, Ethan - HKA initial transcript.pdf"
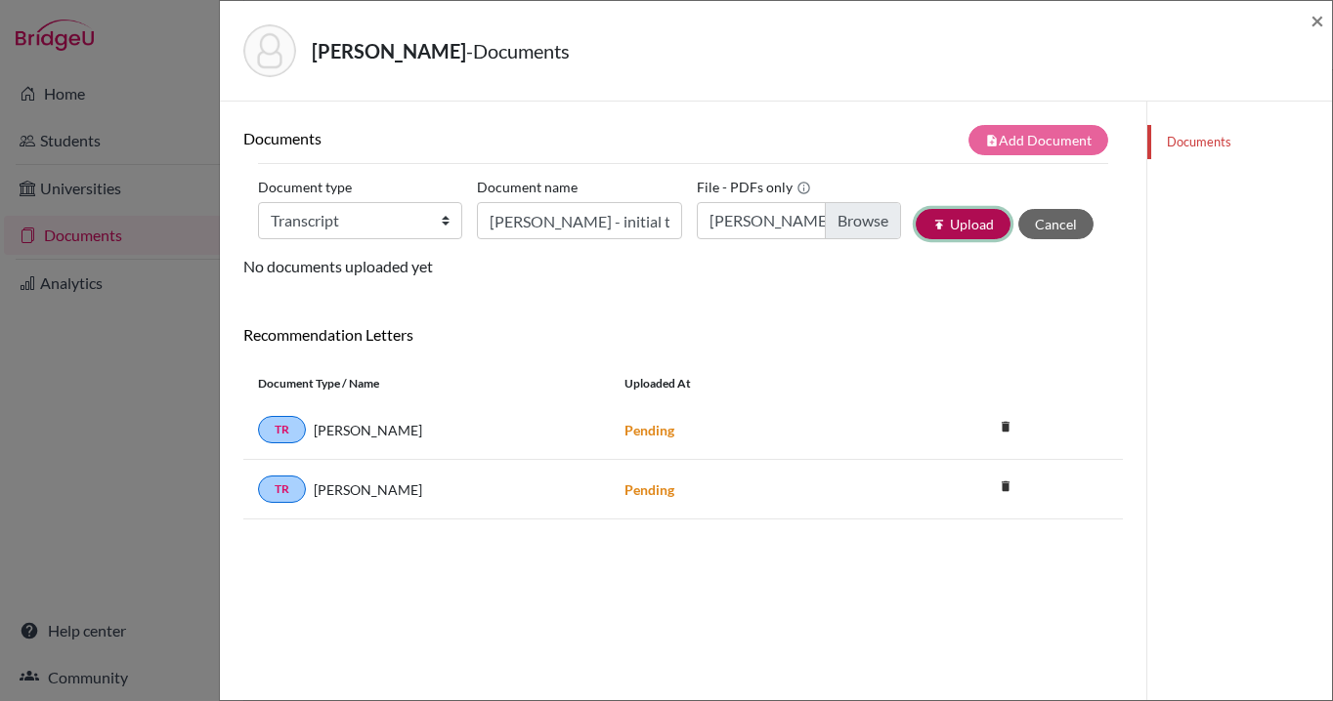
click at [968, 227] on button "publish Upload" at bounding box center [962, 224] width 95 height 30
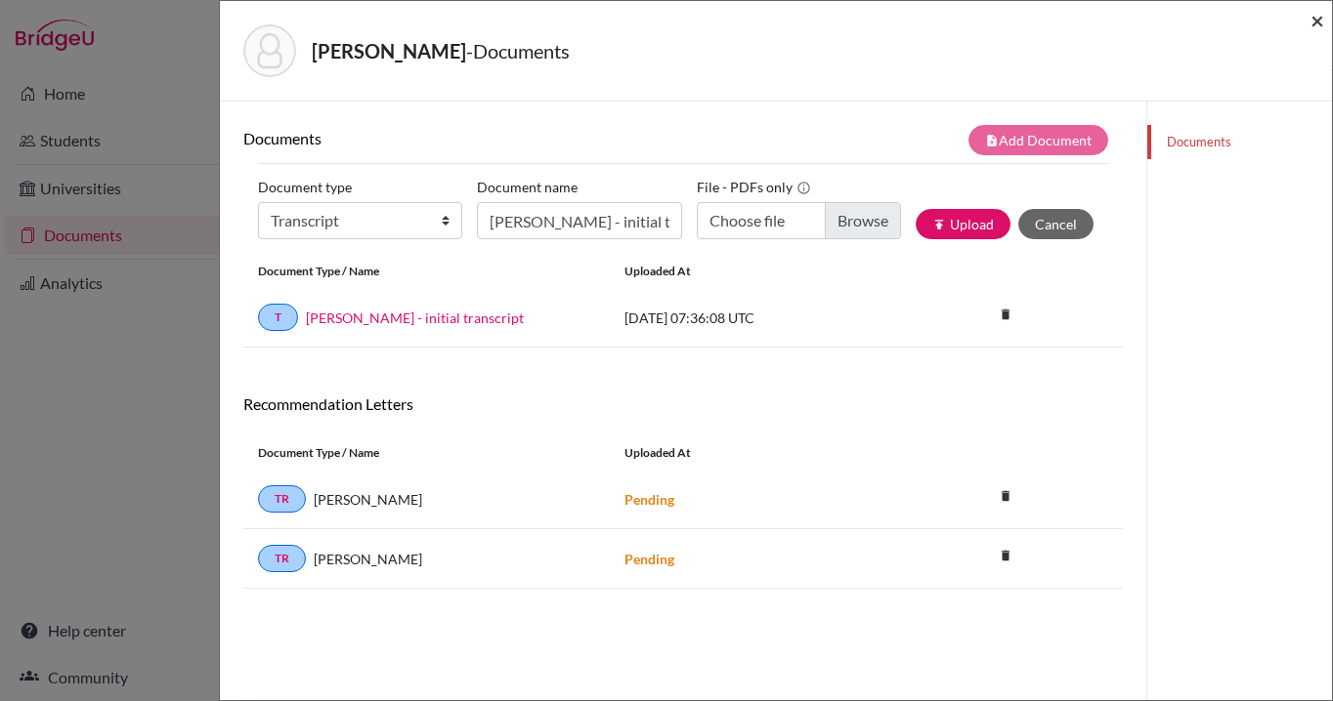
click at [1205, 20] on span "×" at bounding box center [1317, 20] width 14 height 28
